Goal: Find specific page/section: Find specific page/section

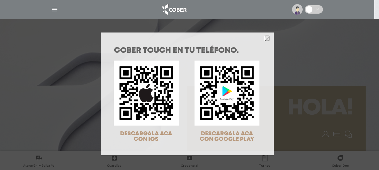
click at [265, 37] on icon "Close" at bounding box center [267, 39] width 4 height 4
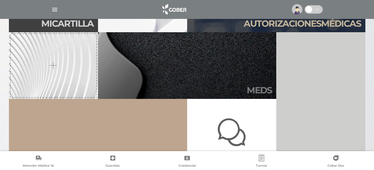
scroll to position [111, 0]
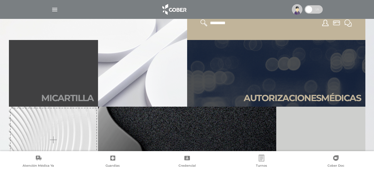
click at [48, 96] on h2 "Mi car tilla" at bounding box center [67, 98] width 52 height 11
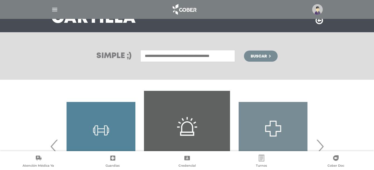
scroll to position [56, 0]
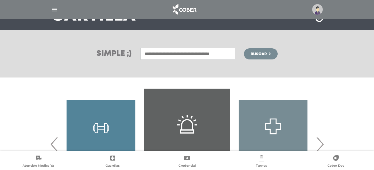
click at [161, 52] on input "text" at bounding box center [187, 54] width 95 height 12
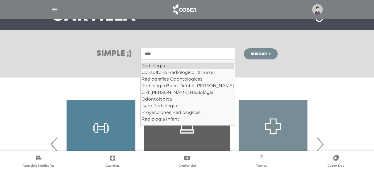
click at [159, 66] on div "Radiologia" at bounding box center [187, 66] width 92 height 7
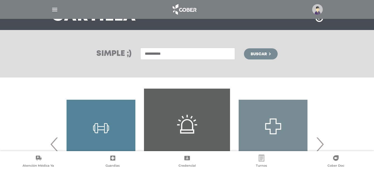
type input "**********"
click at [261, 55] on span "Buscar" at bounding box center [259, 54] width 16 height 4
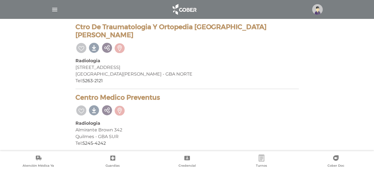
scroll to position [3841, 0]
